Goal: Information Seeking & Learning: Learn about a topic

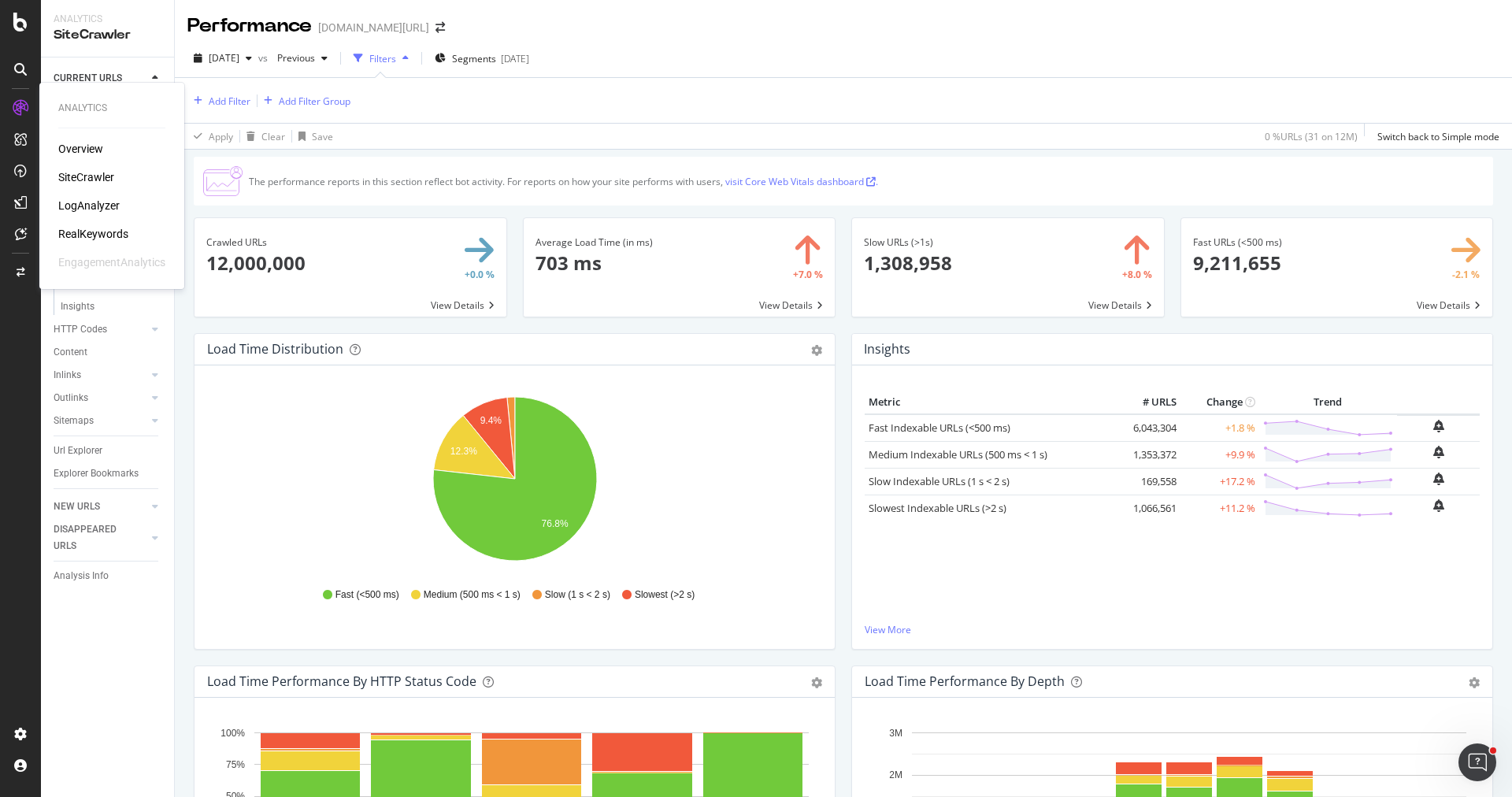
click at [108, 227] on div "RealKeywords" at bounding box center [93, 233] width 70 height 15
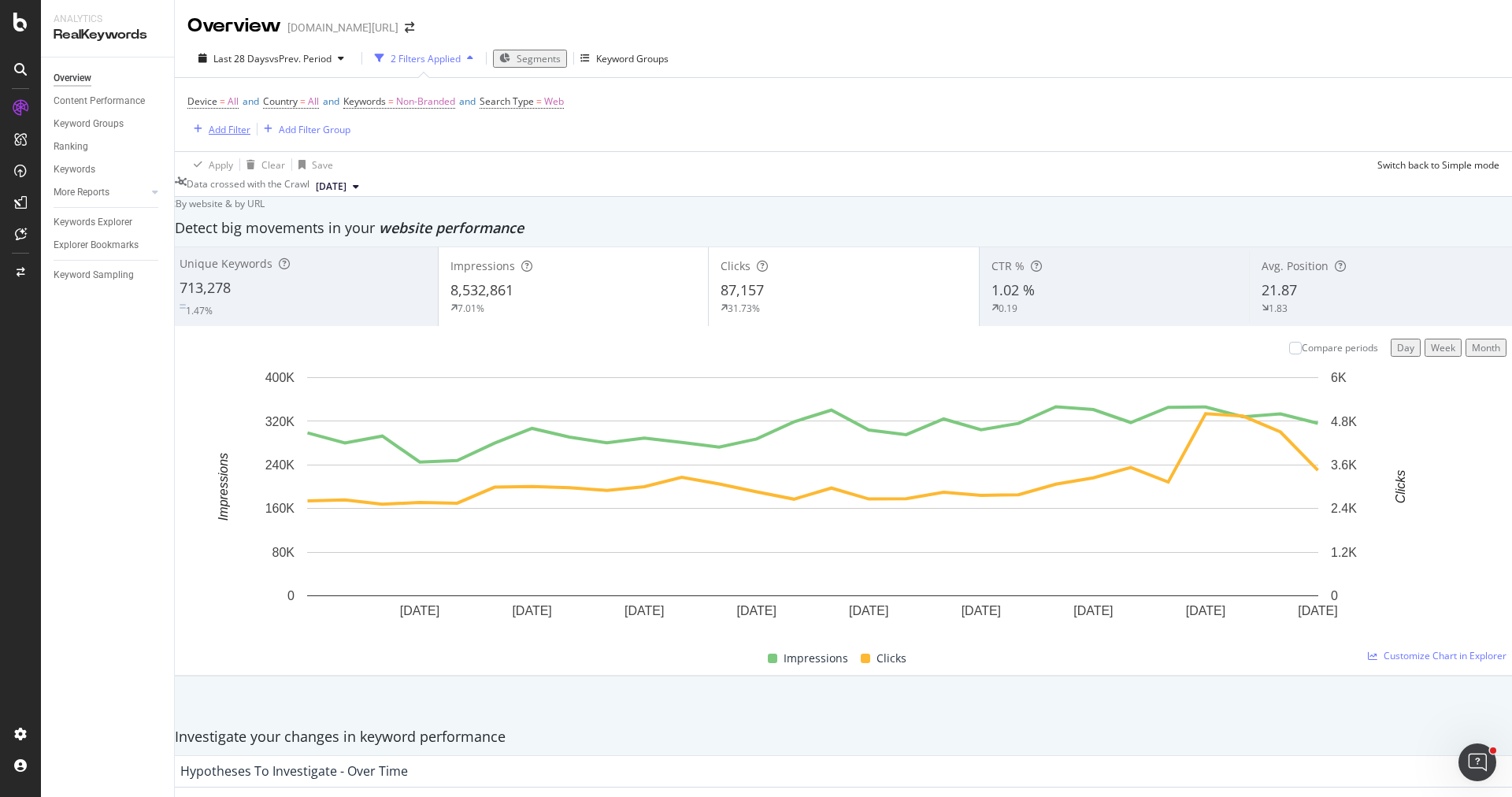
click at [237, 135] on div "Add Filter" at bounding box center [229, 129] width 42 height 14
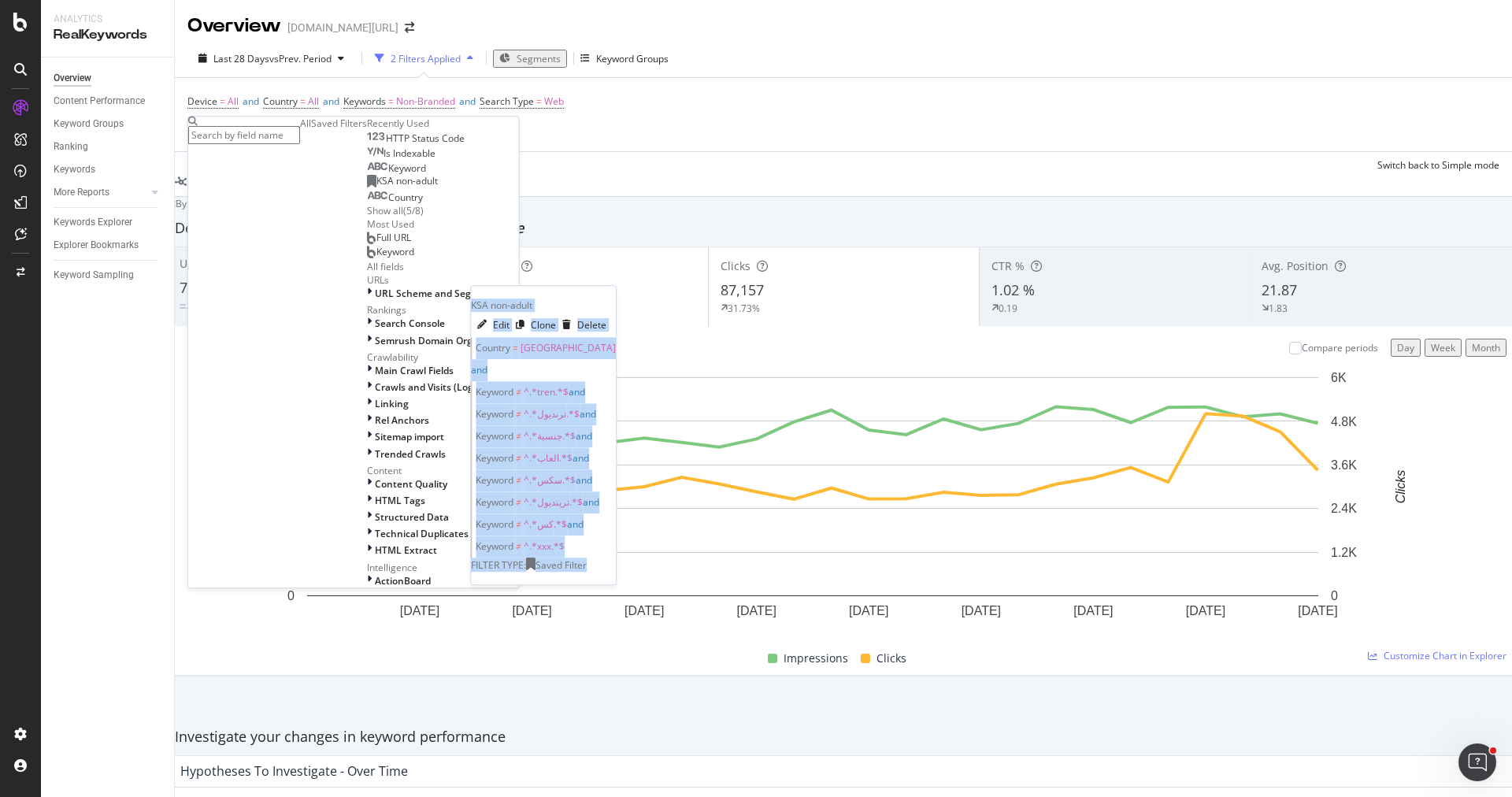
click at [367, 217] on div "HTTP Status Code Is Indexable Keyword KSA non-adult KSA non-adult Edit Clone De…" at bounding box center [442, 174] width 152 height 87
click at [367, 187] on div "KSA non-adult" at bounding box center [402, 181] width 71 height 13
